Goal: Transaction & Acquisition: Book appointment/travel/reservation

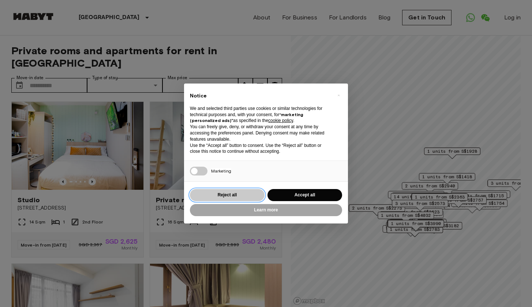
click at [247, 197] on button "Reject all" at bounding box center [227, 195] width 75 height 12
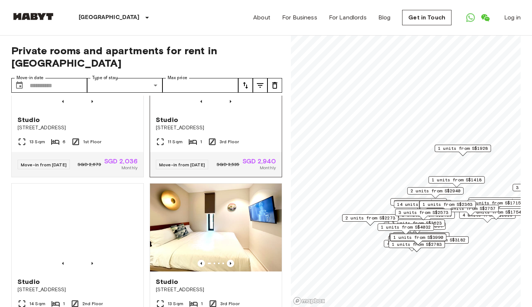
scroll to position [414, 0]
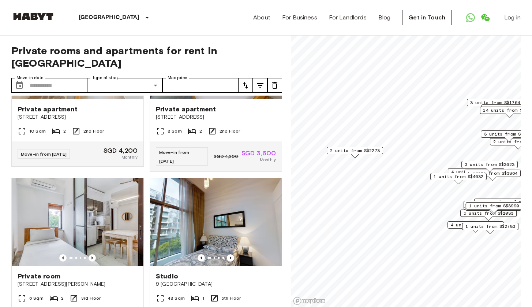
click at [379, 150] on span "2 units from S$2273" at bounding box center [355, 150] width 50 height 7
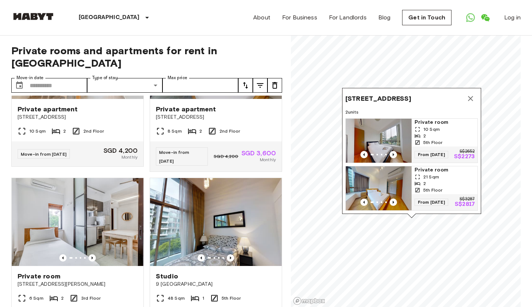
click at [454, 133] on div "2" at bounding box center [445, 136] width 60 height 7
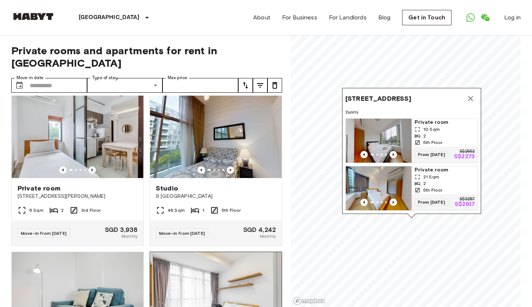
scroll to position [502, 0]
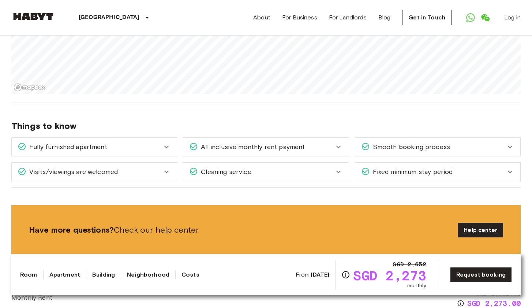
scroll to position [718, 0]
